Goal: Task Accomplishment & Management: Manage account settings

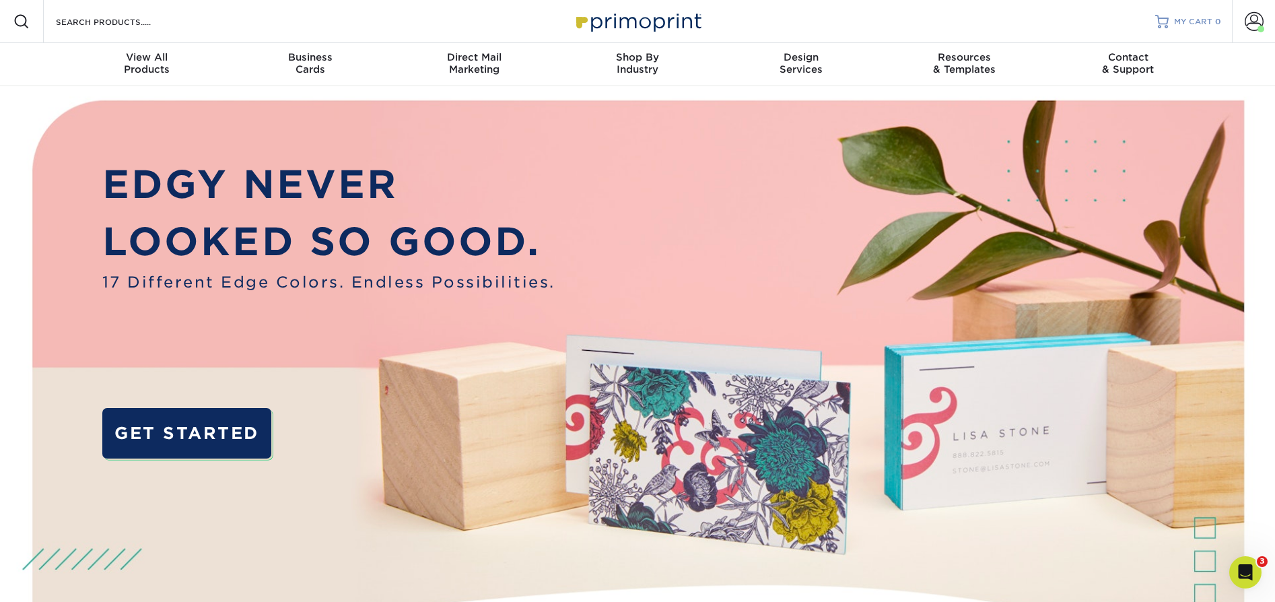
click at [1216, 21] on div "MY CART 0" at bounding box center [1197, 21] width 47 height 11
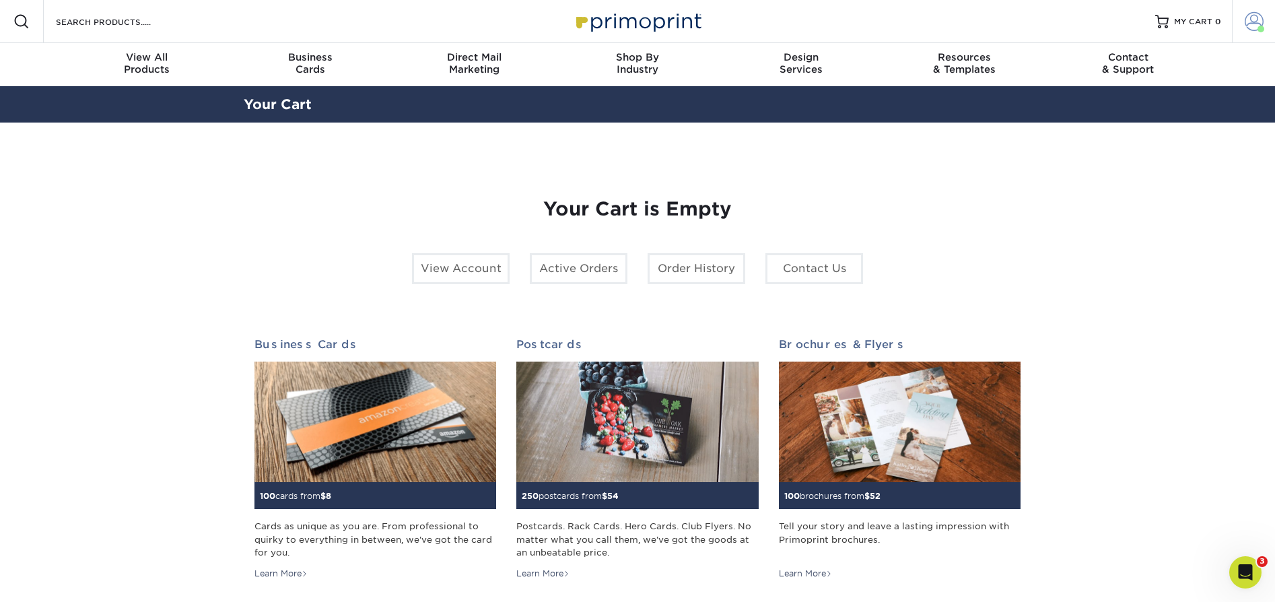
click at [1258, 18] on span at bounding box center [1253, 21] width 19 height 19
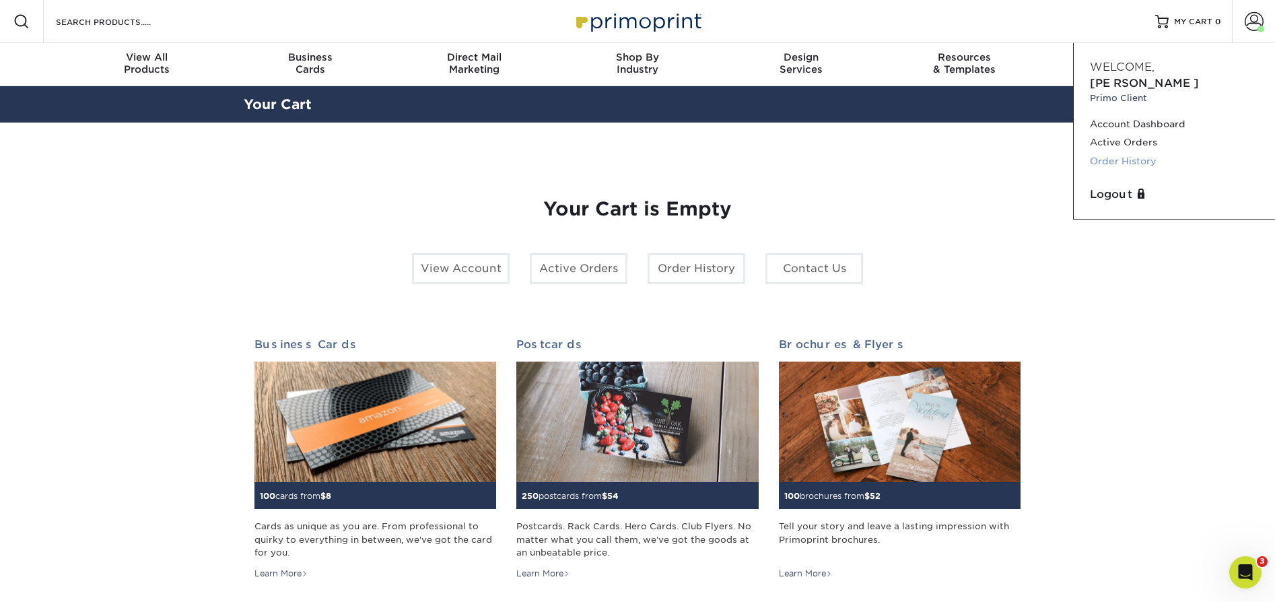
click at [1113, 152] on link "Order History" at bounding box center [1174, 161] width 169 height 18
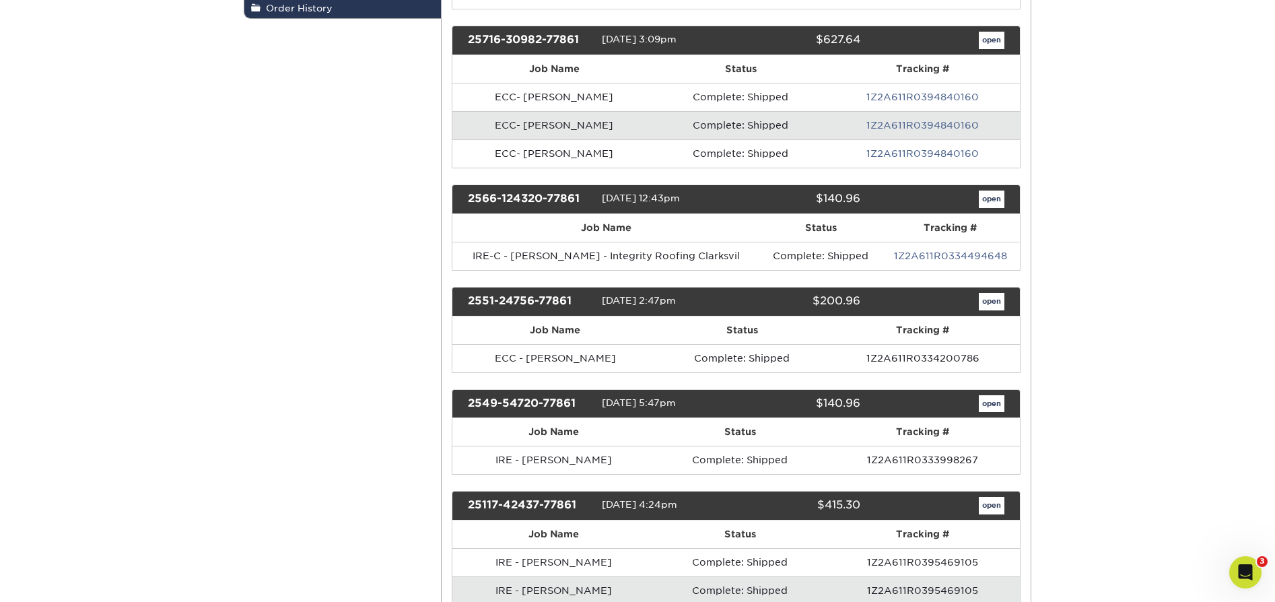
scroll to position [312, 0]
